Goal: Use online tool/utility: Utilize a website feature to perform a specific function

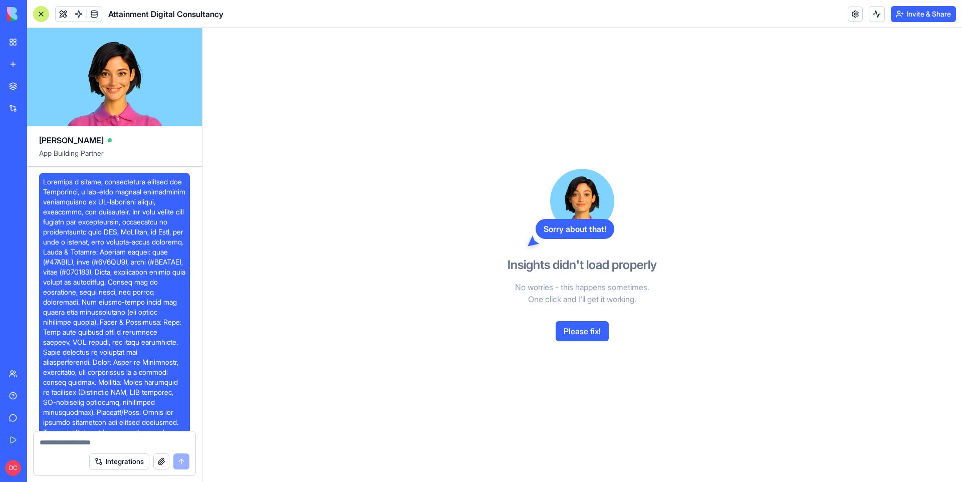
scroll to position [3107, 0]
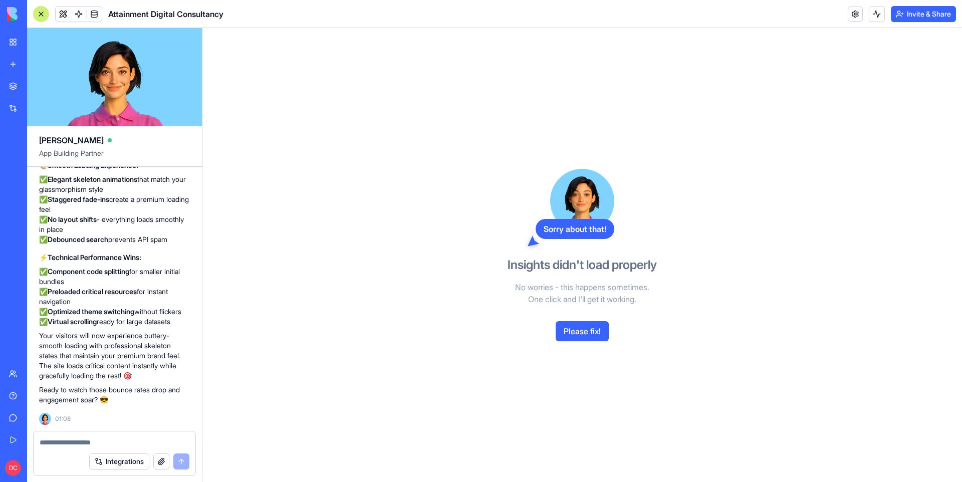
click at [576, 335] on button "Please fix!" at bounding box center [582, 331] width 53 height 20
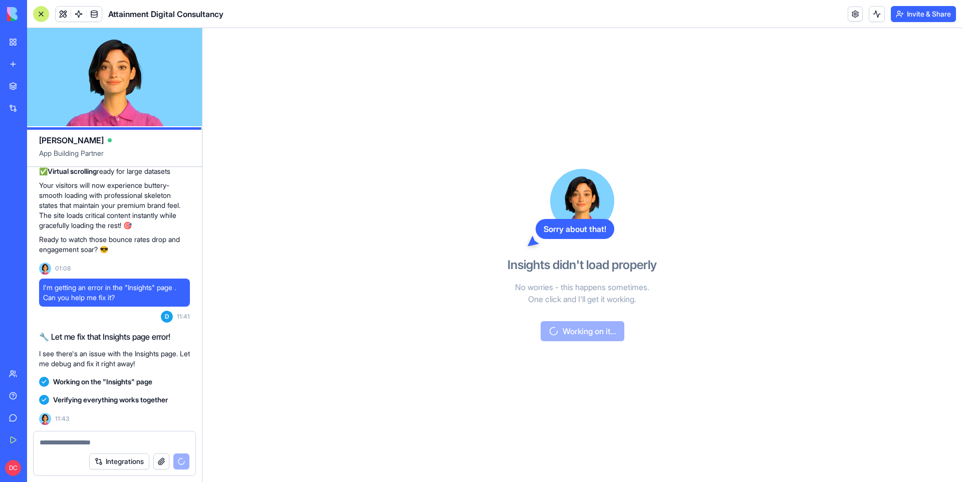
scroll to position [3745, 0]
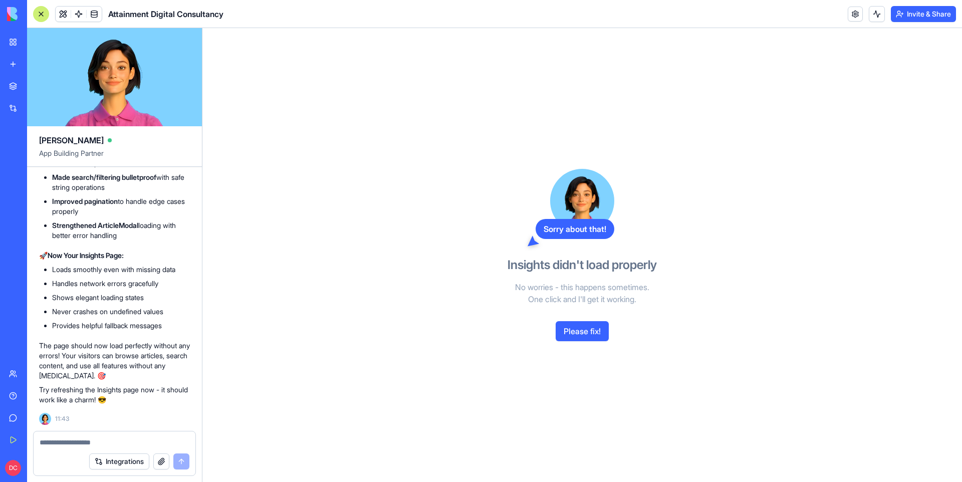
click at [579, 330] on button "Please fix!" at bounding box center [582, 331] width 53 height 20
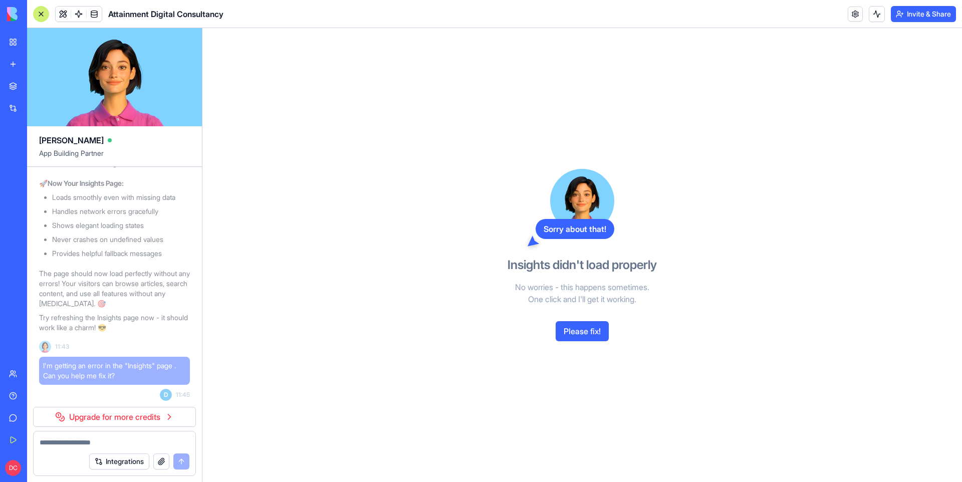
scroll to position [3817, 0]
click at [20, 84] on link "Marketplace" at bounding box center [23, 86] width 40 height 20
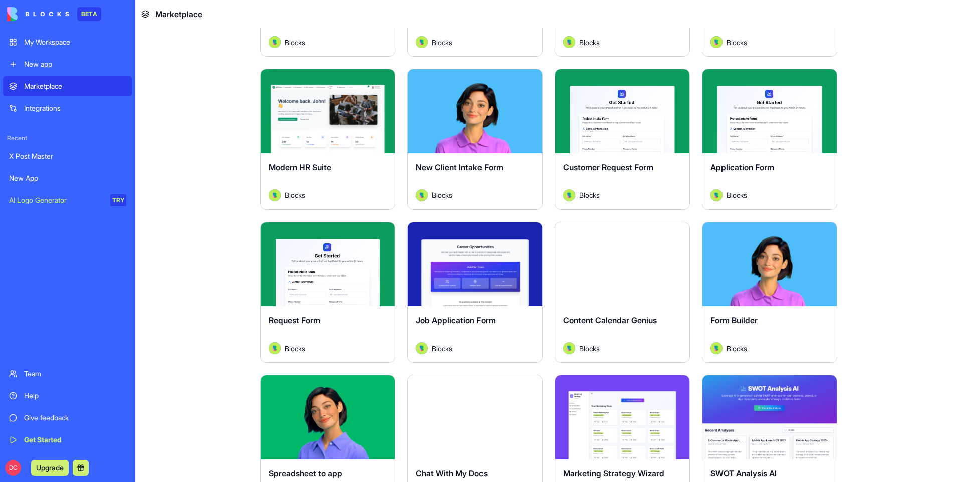
scroll to position [1104, 0]
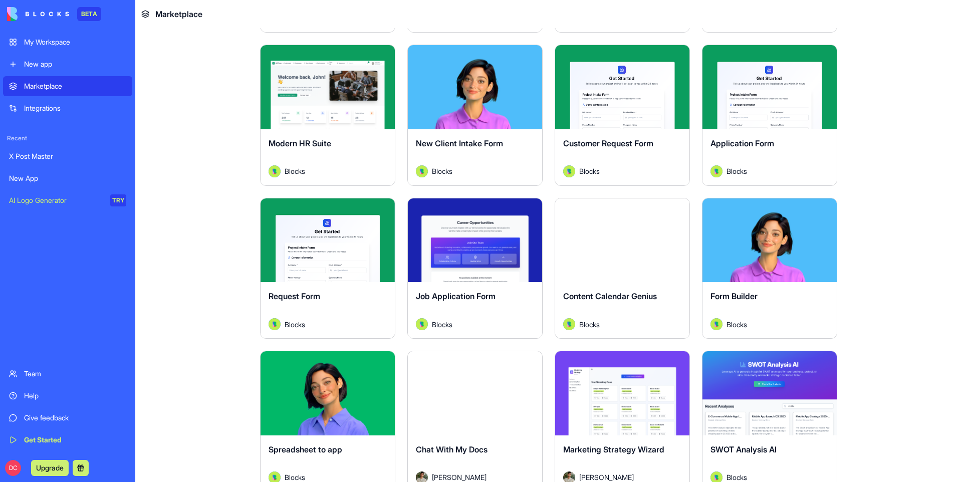
click at [310, 457] on div "Spreadsheet to app" at bounding box center [328, 457] width 118 height 28
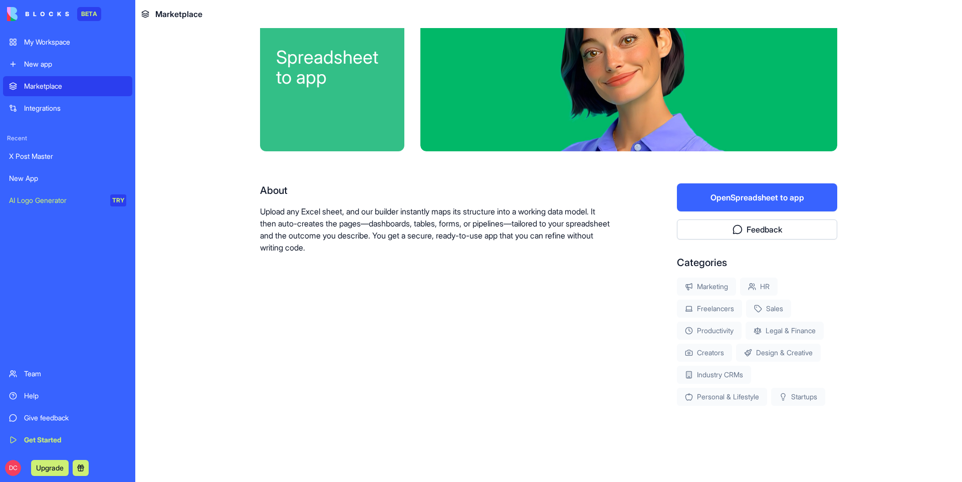
scroll to position [49, 0]
click at [733, 187] on button "Open Spreadsheet to app" at bounding box center [757, 197] width 160 height 28
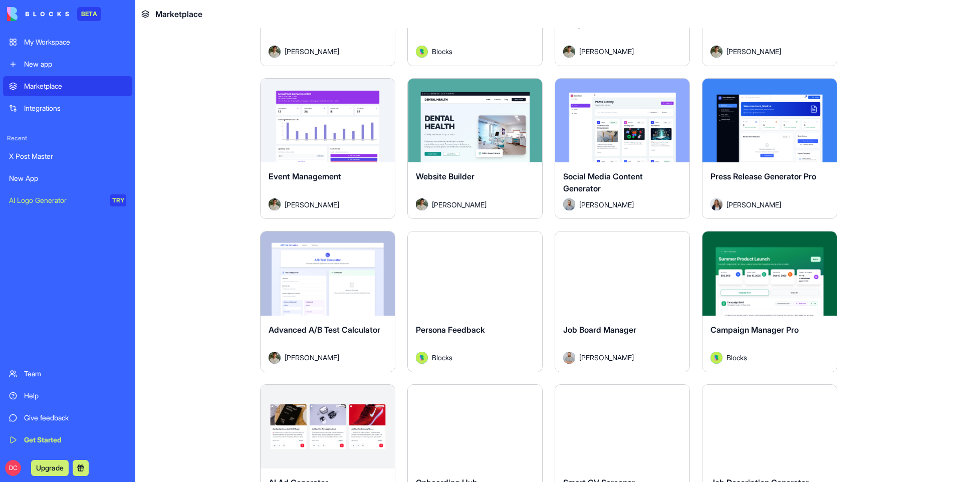
scroll to position [2299, 0]
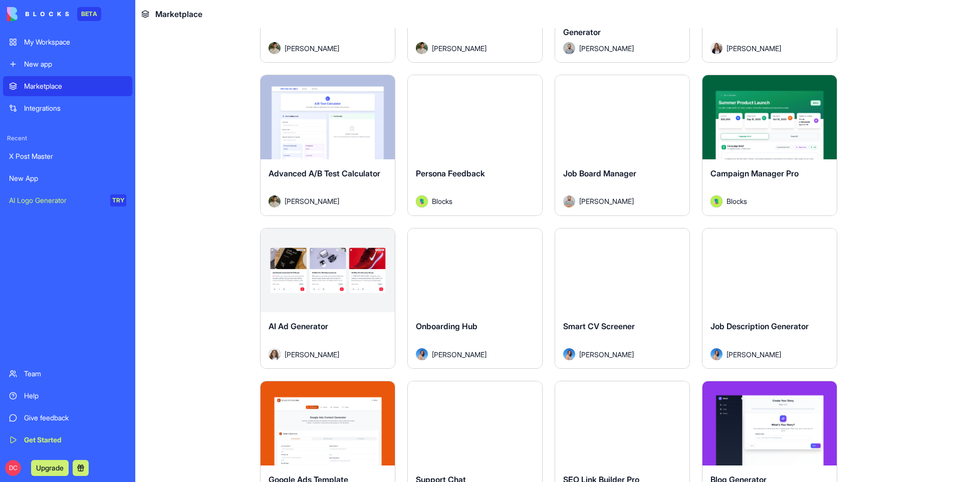
click at [359, 295] on div "Explore" at bounding box center [328, 271] width 134 height 84
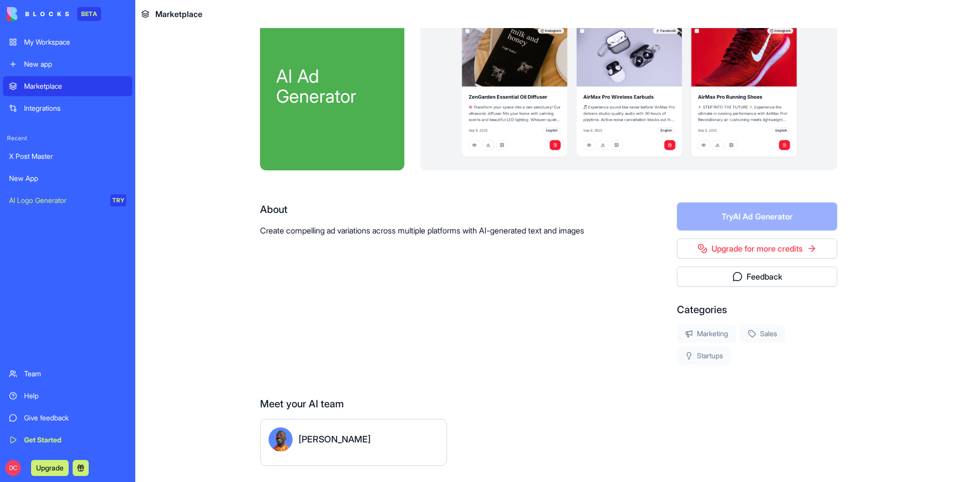
scroll to position [58, 0]
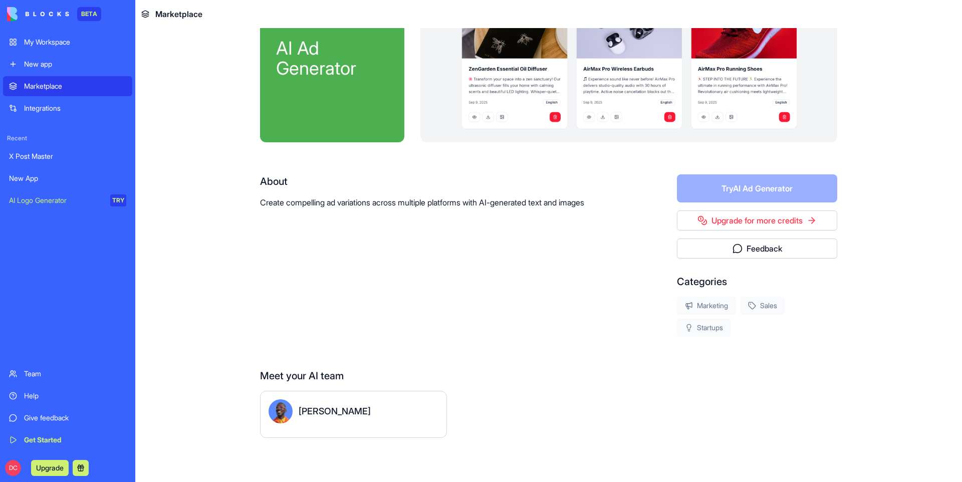
click at [733, 189] on form "Try AI Ad Generator" at bounding box center [757, 188] width 160 height 28
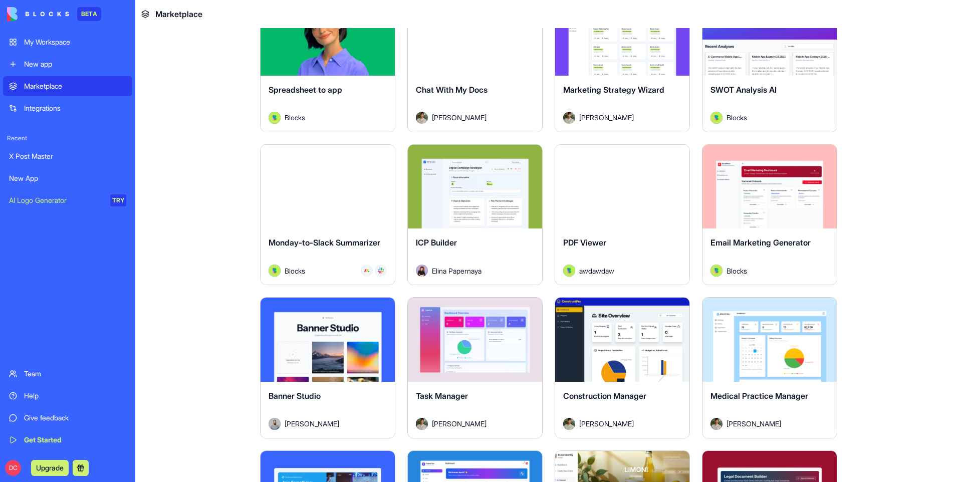
scroll to position [1525, 0]
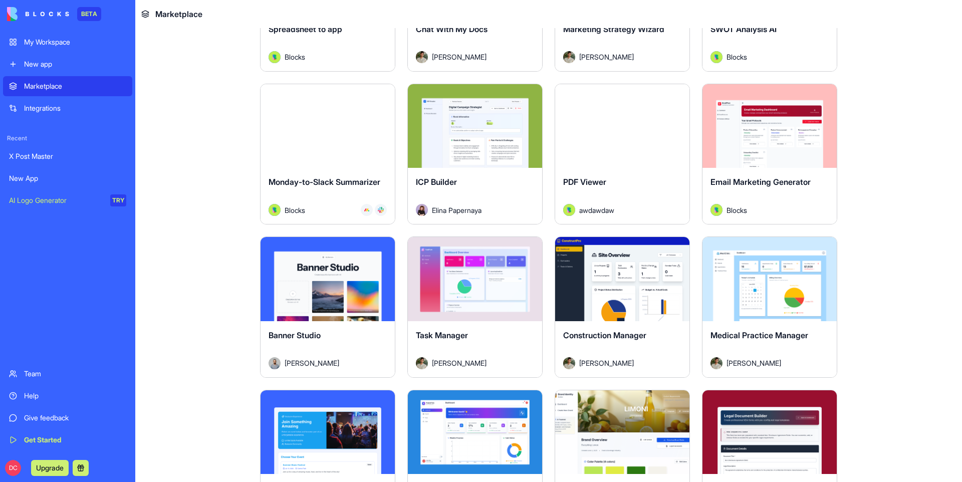
click at [473, 126] on button "Explore" at bounding box center [474, 126] width 75 height 20
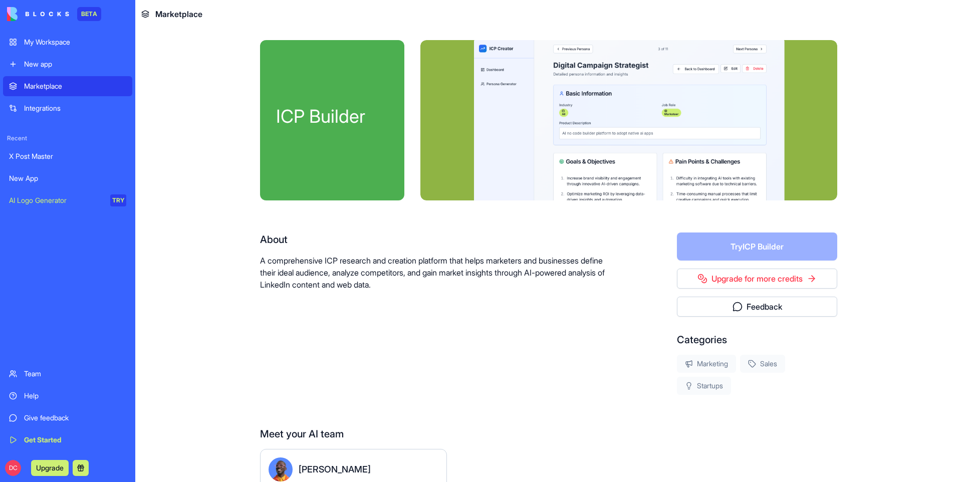
click at [47, 200] on div "AI Logo Generator" at bounding box center [56, 200] width 94 height 10
